Goal: Task Accomplishment & Management: Manage account settings

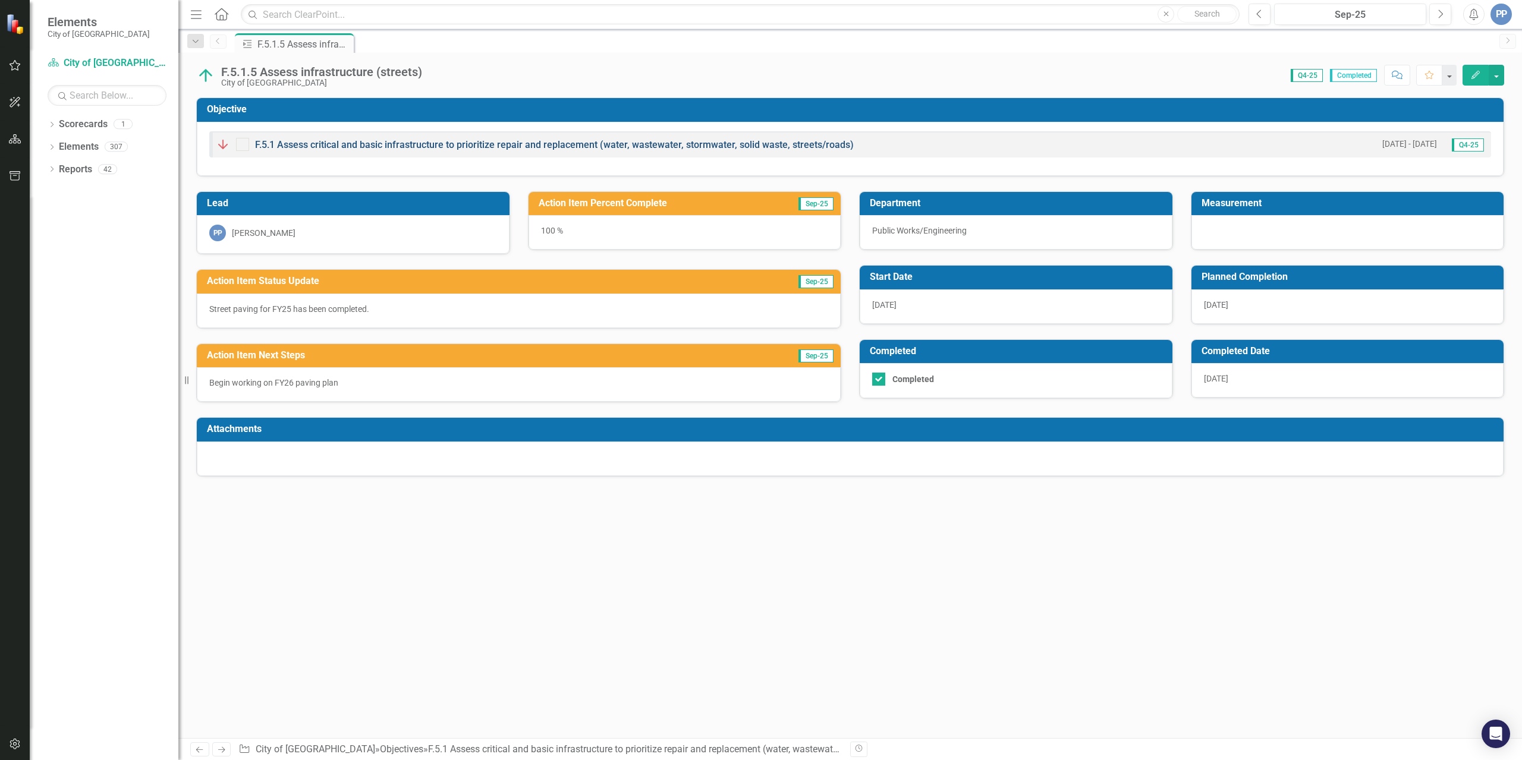
click at [465, 142] on link "F.5.1 Assess critical and basic infrastructure to prioritize repair and replace…" at bounding box center [554, 144] width 599 height 11
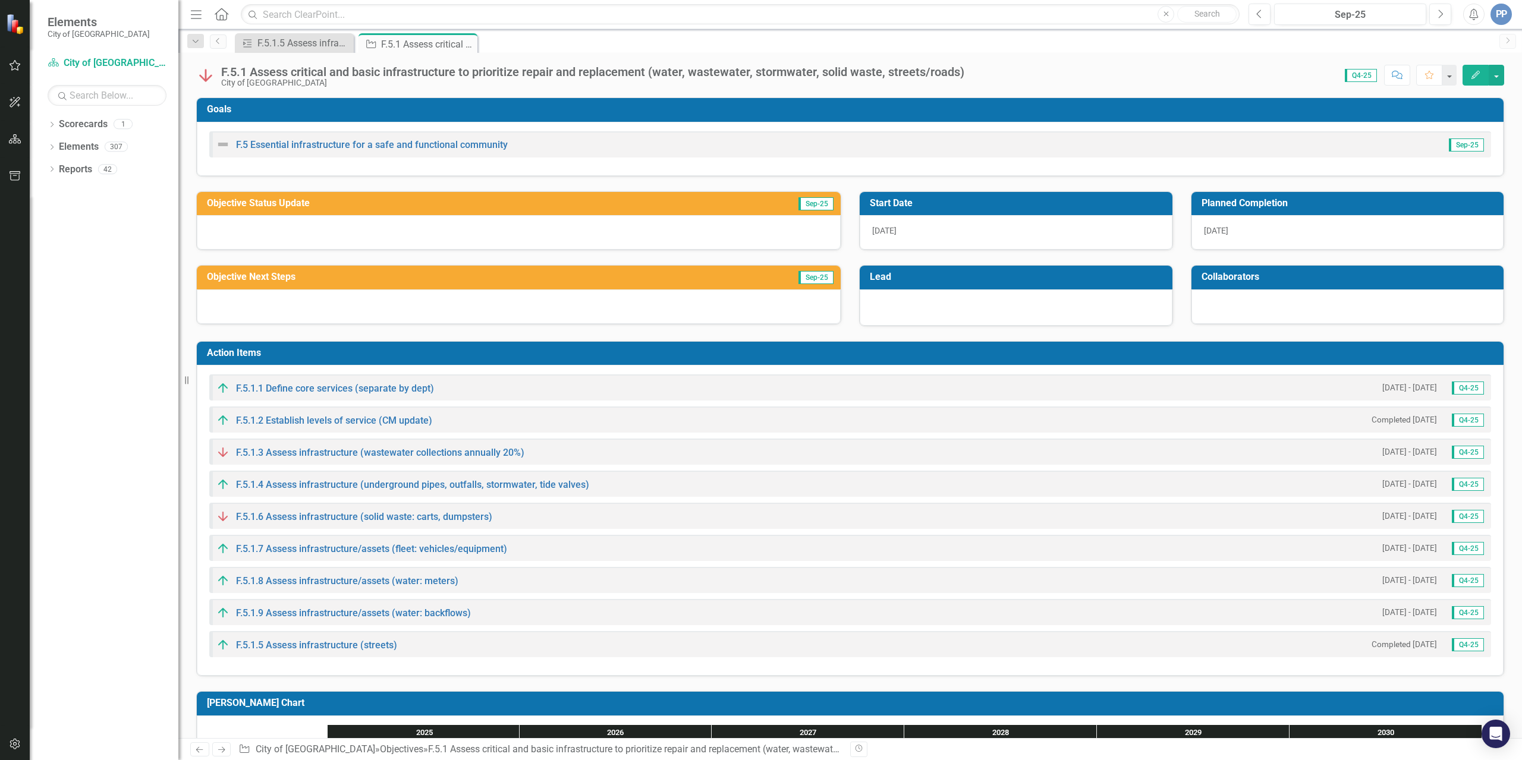
click at [736, 219] on div at bounding box center [519, 232] width 644 height 34
click at [18, 66] on icon "button" at bounding box center [15, 66] width 12 height 10
click at [86, 225] on link "Alert Inbox" at bounding box center [82, 224] width 47 height 14
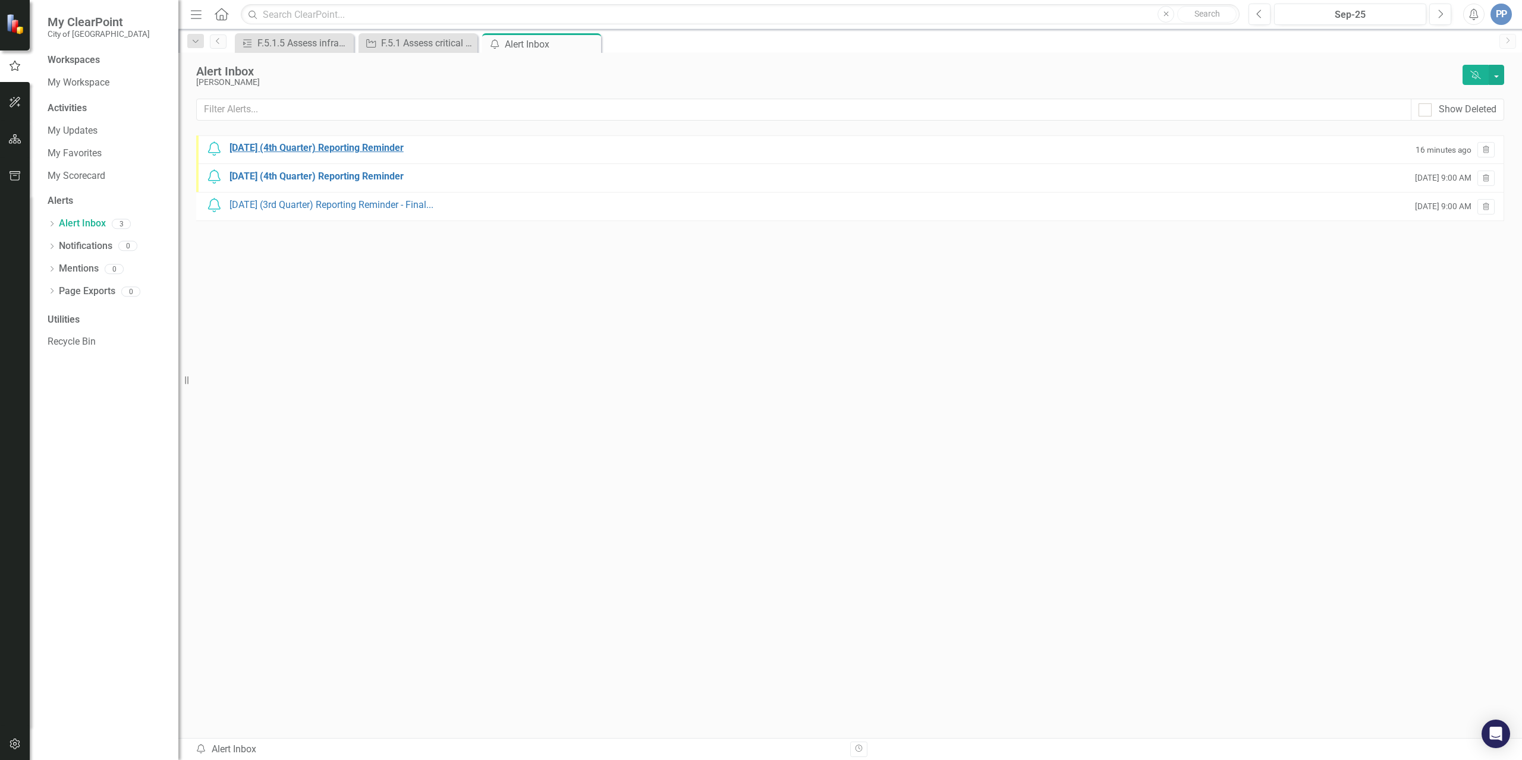
click at [321, 150] on div "[DATE] (4th Quarter) Reporting Reminder" at bounding box center [317, 149] width 174 height 14
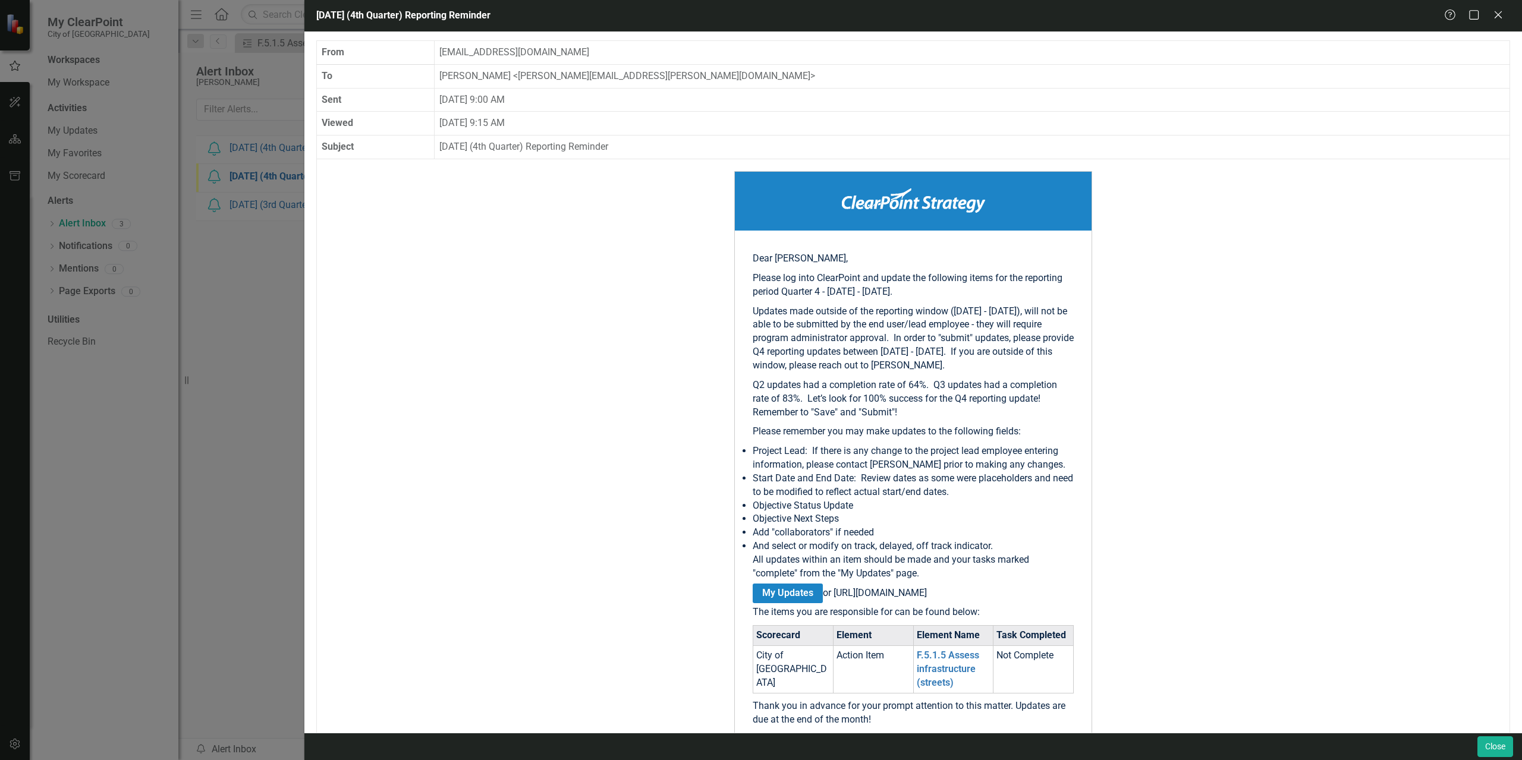
click at [288, 272] on div "[DATE] (4th Quarter) Reporting Reminder Help Maximize Close From [EMAIL_ADDRESS…" at bounding box center [761, 380] width 1522 height 760
click at [788, 603] on link "My Updates" at bounding box center [788, 594] width 70 height 20
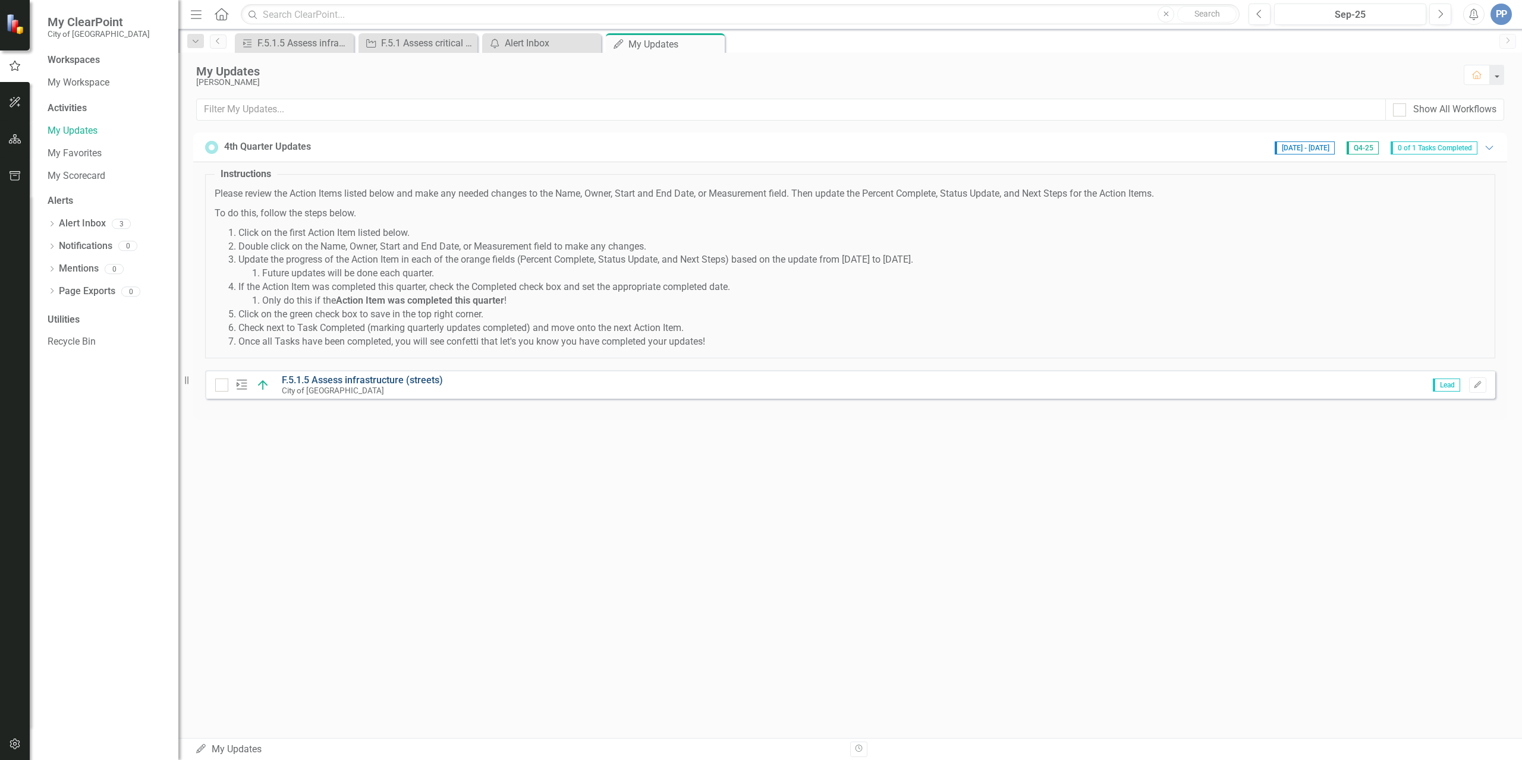
click at [401, 380] on link "F.5.1.5 Assess infrastructure (streets)" at bounding box center [362, 380] width 161 height 11
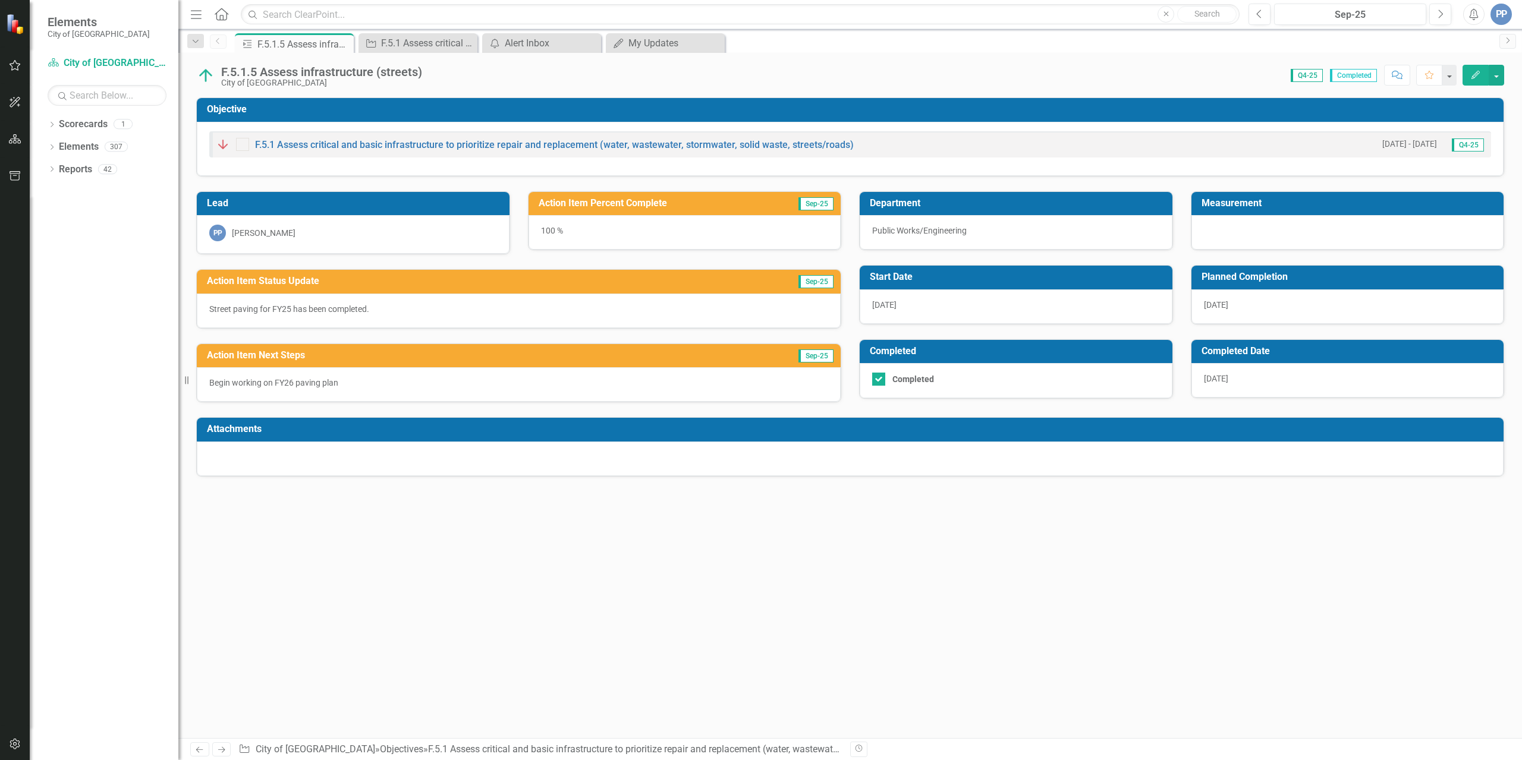
click at [1477, 76] on icon "Edit" at bounding box center [1475, 75] width 11 height 8
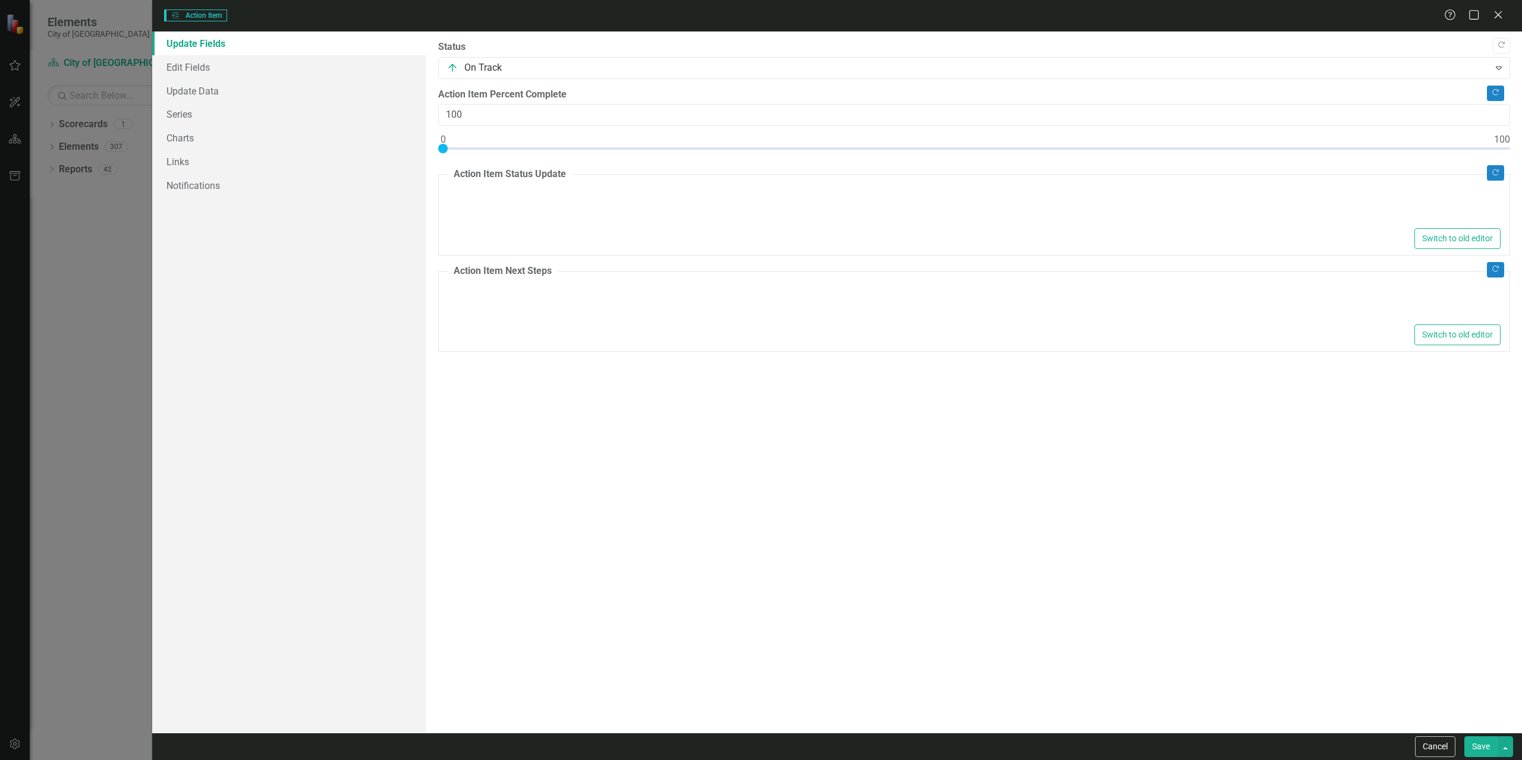
type textarea "<p>Street paving for FY25 has been completed.&nbsp;</p>"
type textarea "<p>Begin working on FY26 paving plan&nbsp;</p>"
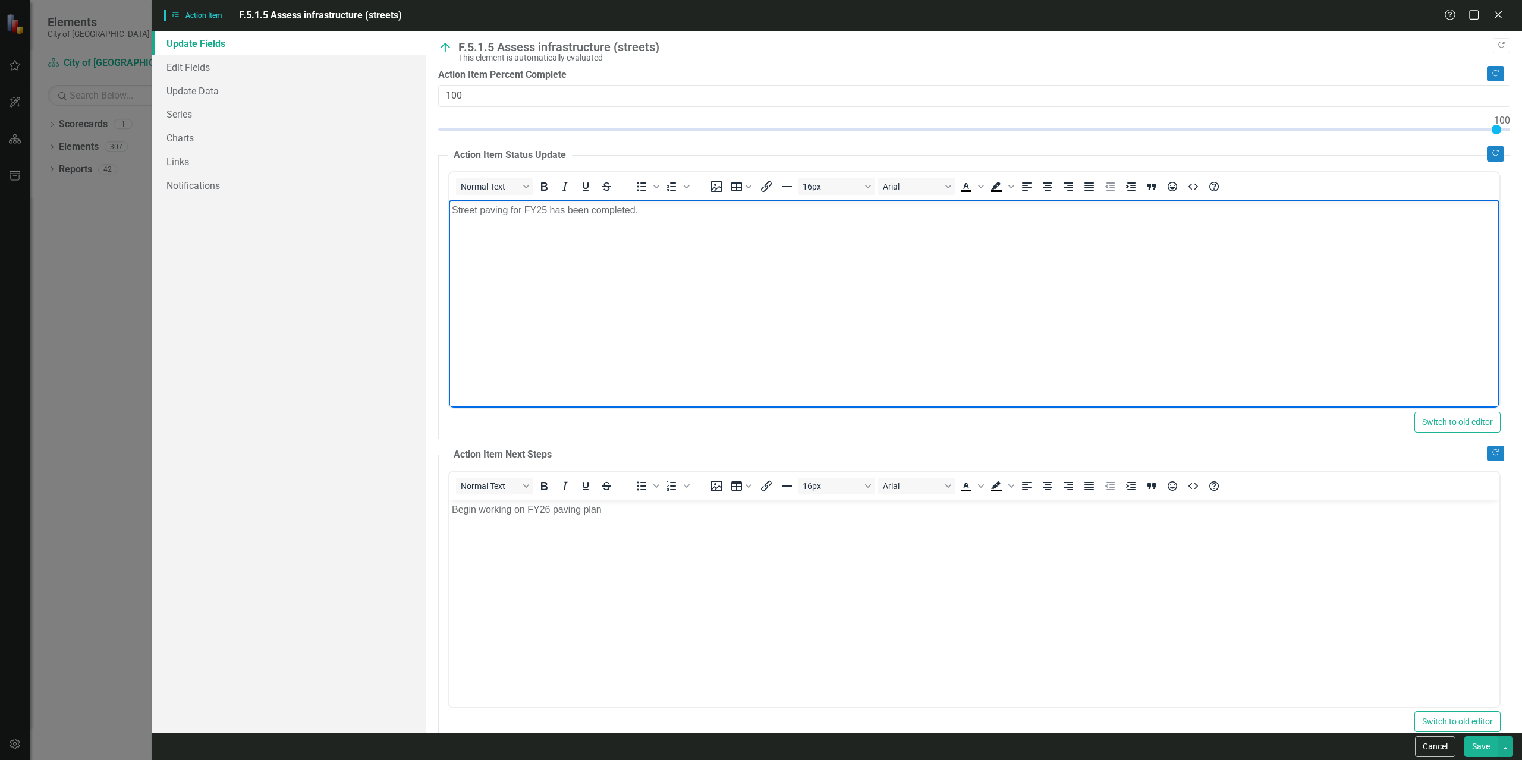
click at [667, 228] on body "Street paving for FY25 has been completed." at bounding box center [973, 289] width 1051 height 178
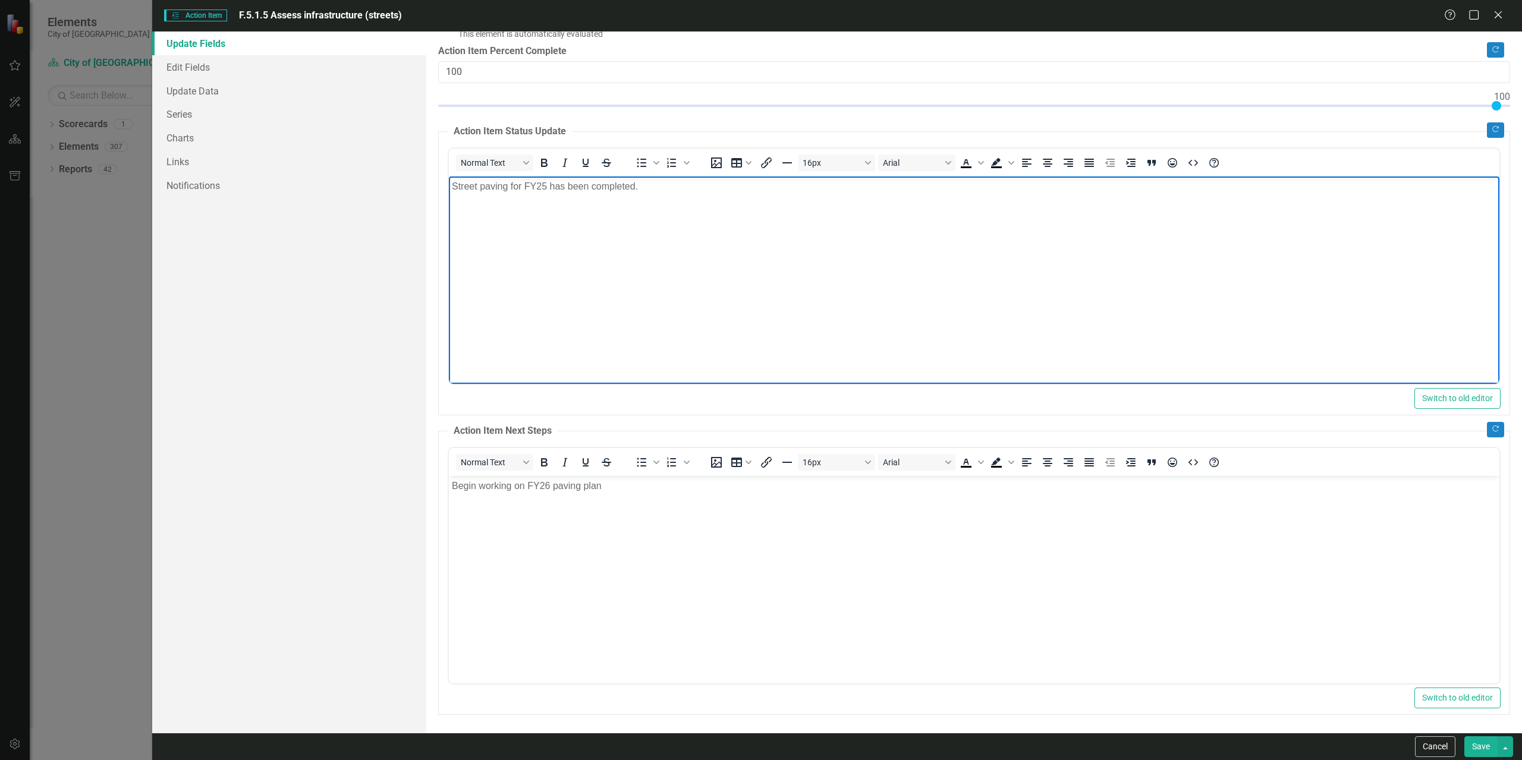
click at [1485, 747] on button "Save" at bounding box center [1480, 747] width 33 height 21
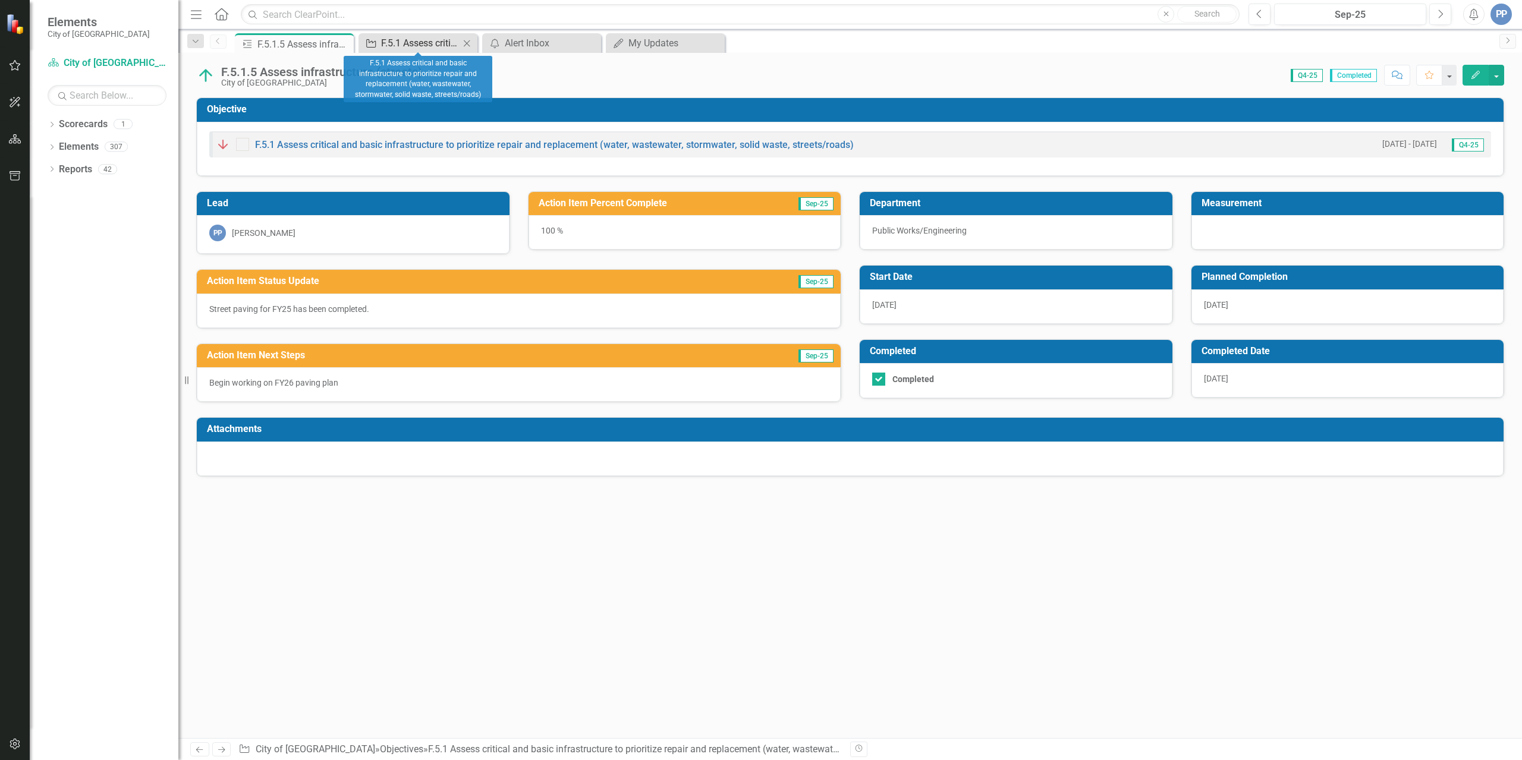
click at [433, 45] on div "F.5.1 Assess critical and basic infrastructure to prioritize repair and replace…" at bounding box center [420, 43] width 78 height 15
